Goal: Transaction & Acquisition: Purchase product/service

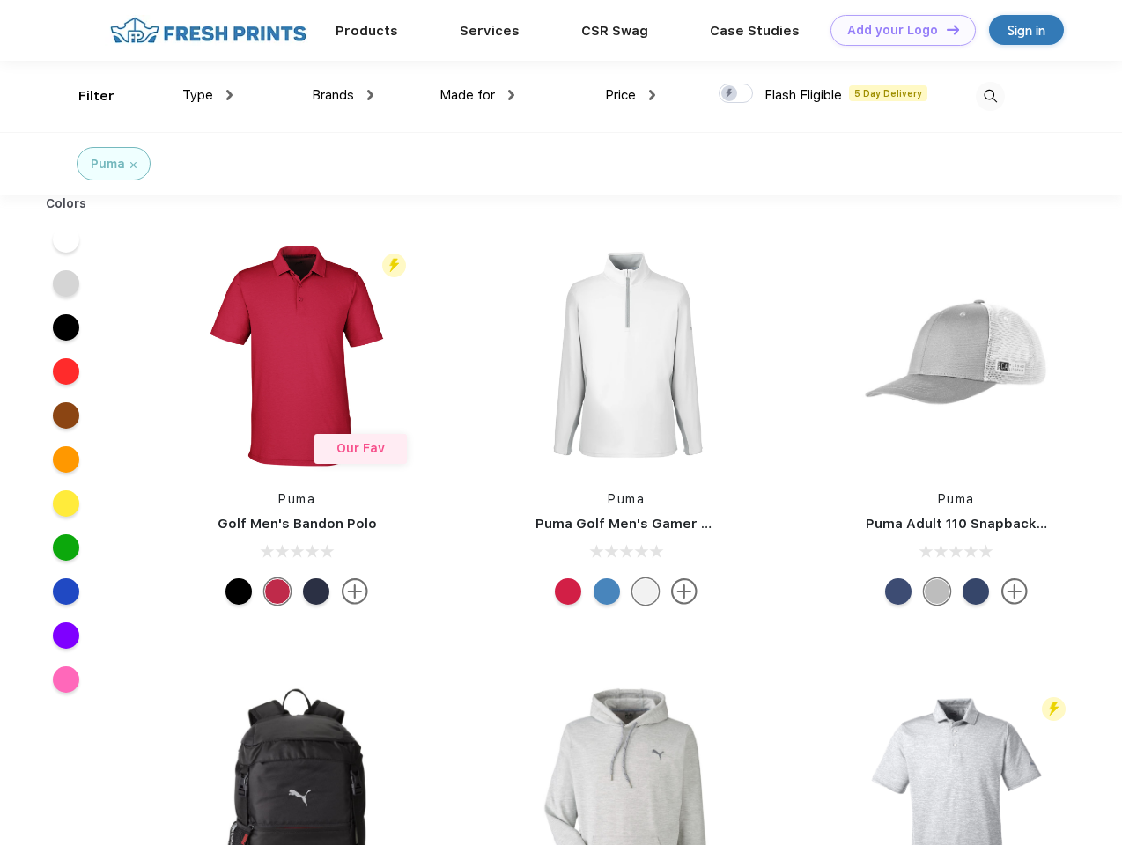
click at [896, 30] on link "Add your Logo Design Tool" at bounding box center [902, 30] width 145 height 31
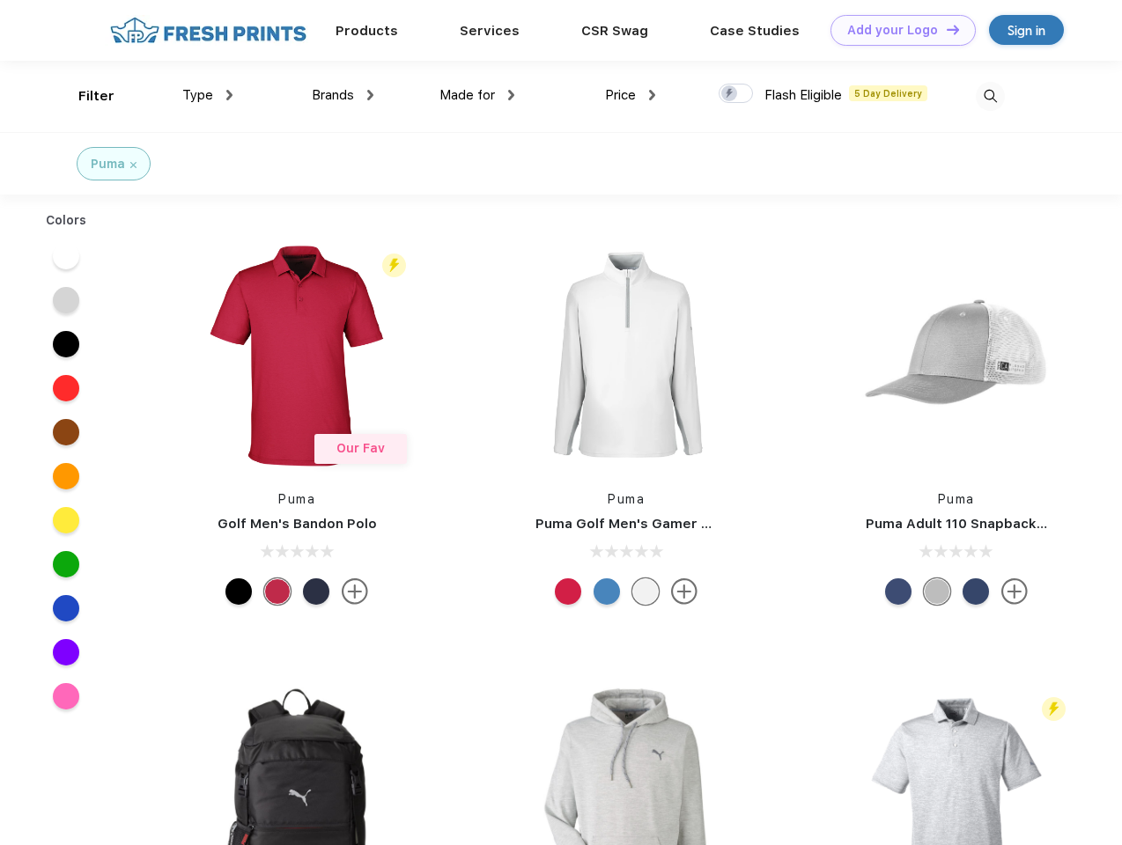
click at [0, 0] on div "Design Tool" at bounding box center [0, 0] width 0 height 0
click at [945, 29] on link "Add your Logo Design Tool" at bounding box center [902, 30] width 145 height 31
click at [85, 96] on div "Filter" at bounding box center [96, 96] width 36 height 20
click at [208, 95] on span "Type" at bounding box center [197, 95] width 31 height 16
click at [343, 95] on span "Brands" at bounding box center [333, 95] width 42 height 16
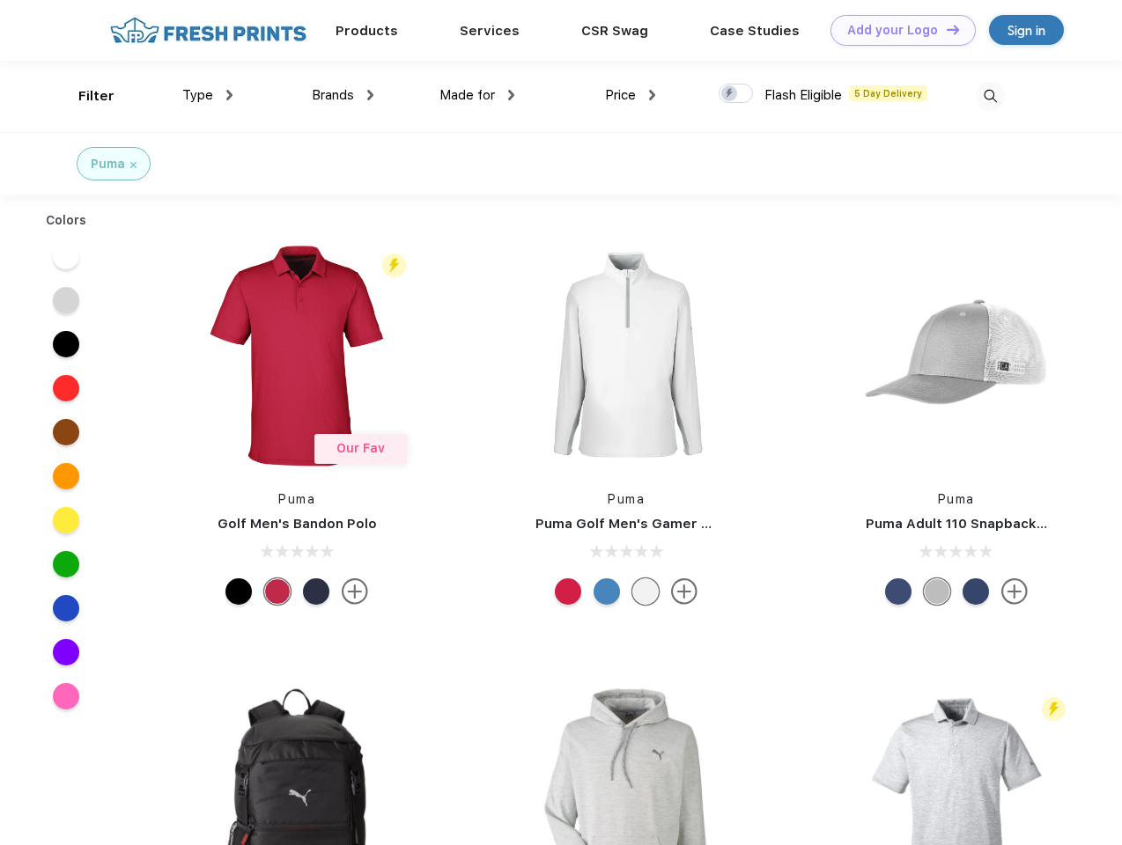
click at [477, 95] on span "Made for" at bounding box center [466, 95] width 55 height 16
click at [630, 95] on span "Price" at bounding box center [620, 95] width 31 height 16
click at [736, 94] on div at bounding box center [735, 93] width 34 height 19
click at [730, 94] on input "checkbox" at bounding box center [723, 88] width 11 height 11
click at [990, 96] on img at bounding box center [990, 96] width 29 height 29
